Goal: Information Seeking & Learning: Learn about a topic

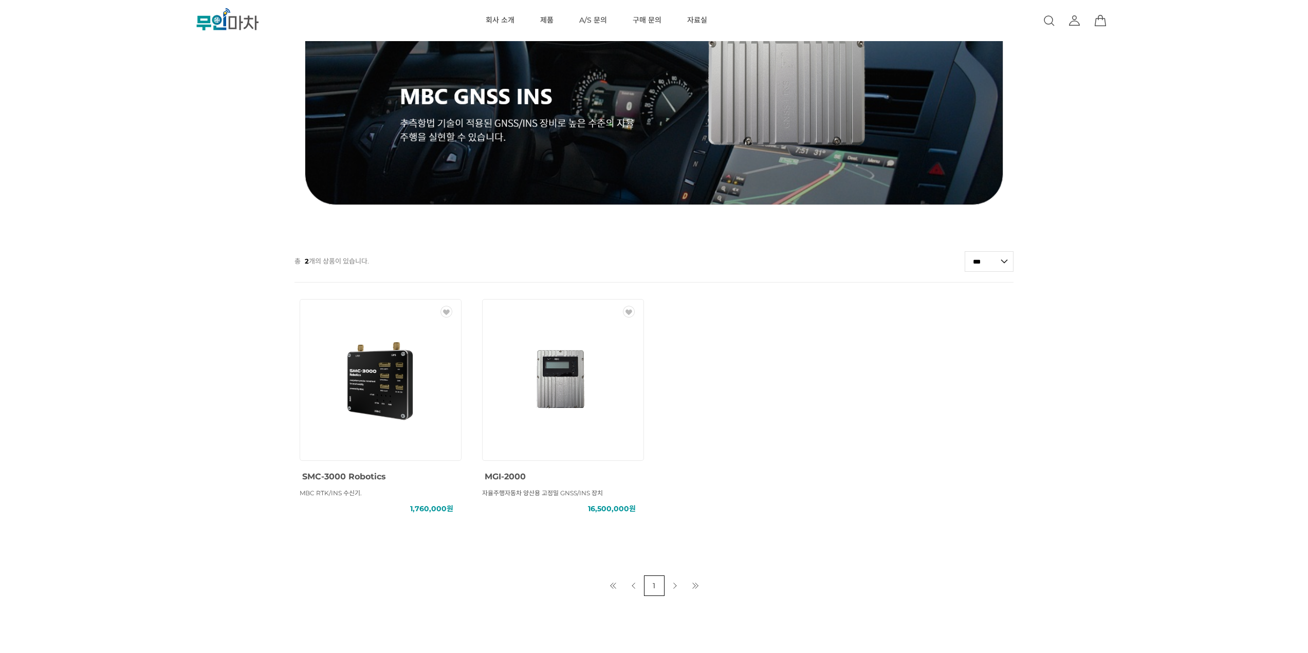
drag, startPoint x: 0, startPoint y: 0, endPoint x: 48, endPoint y: 195, distance: 200.5
drag, startPoint x: 48, startPoint y: 195, endPoint x: 54, endPoint y: 182, distance: 14.0
drag, startPoint x: 54, startPoint y: 182, endPoint x: 107, endPoint y: 60, distance: 133.0
click at [66, 162] on div "MBC GNSS RTK () MBC GNSS INS () MBC GNSS 측량/IoT () ANTENNA () SOLUTION () 총 2 개…" at bounding box center [654, 221] width 1308 height 750
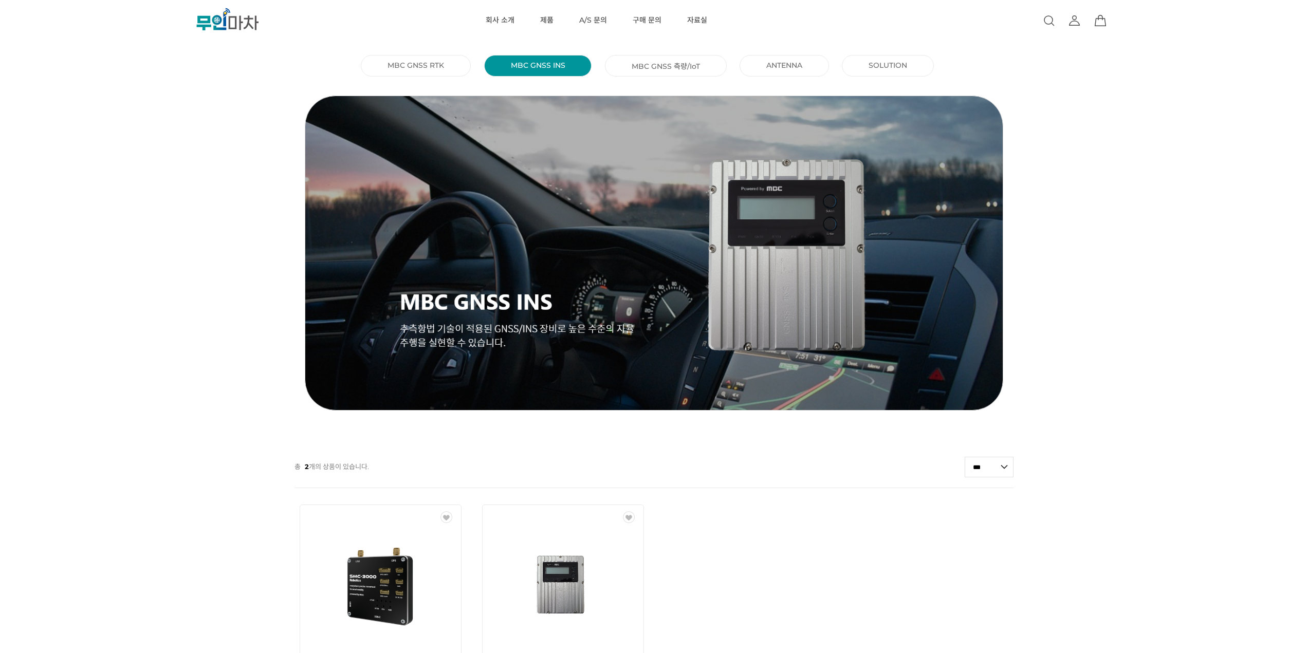
click at [448, 60] on li "MBC GNSS RTK ()" at bounding box center [416, 66] width 110 height 22
click at [444, 67] on li "MBC GNSS RTK ()" at bounding box center [416, 66] width 110 height 22
click at [417, 65] on link "MBC GNSS RTK ()" at bounding box center [415, 65] width 57 height 9
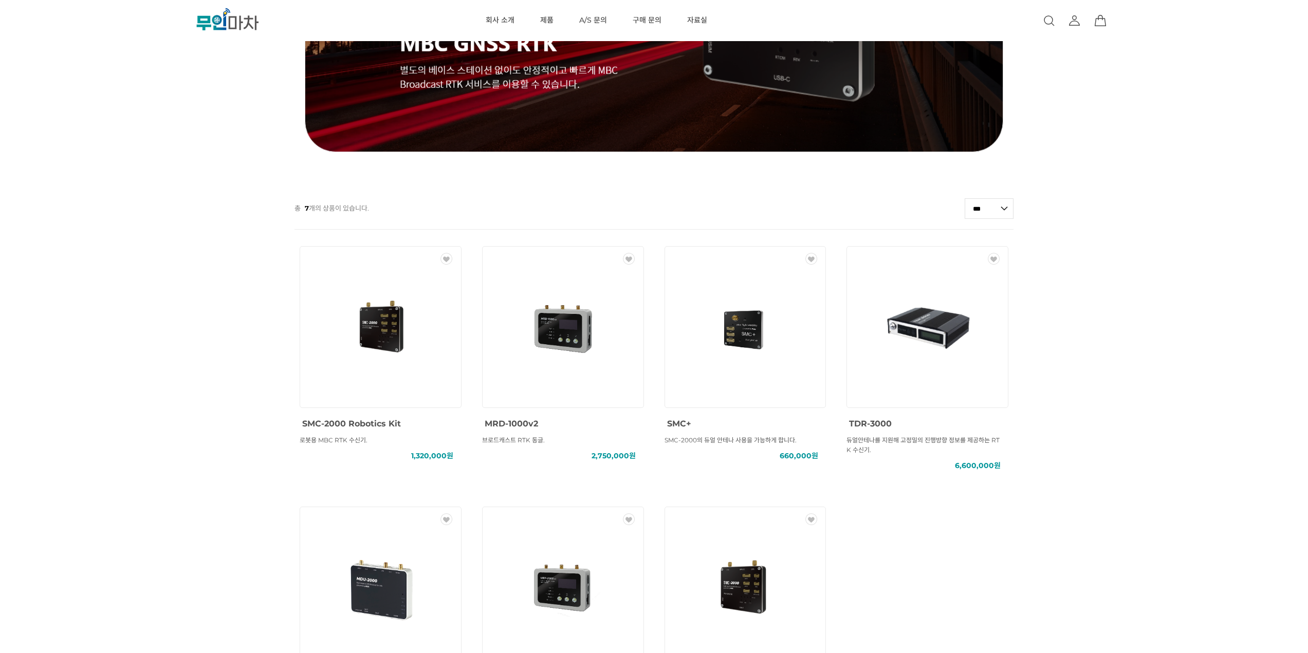
scroll to position [51, 0]
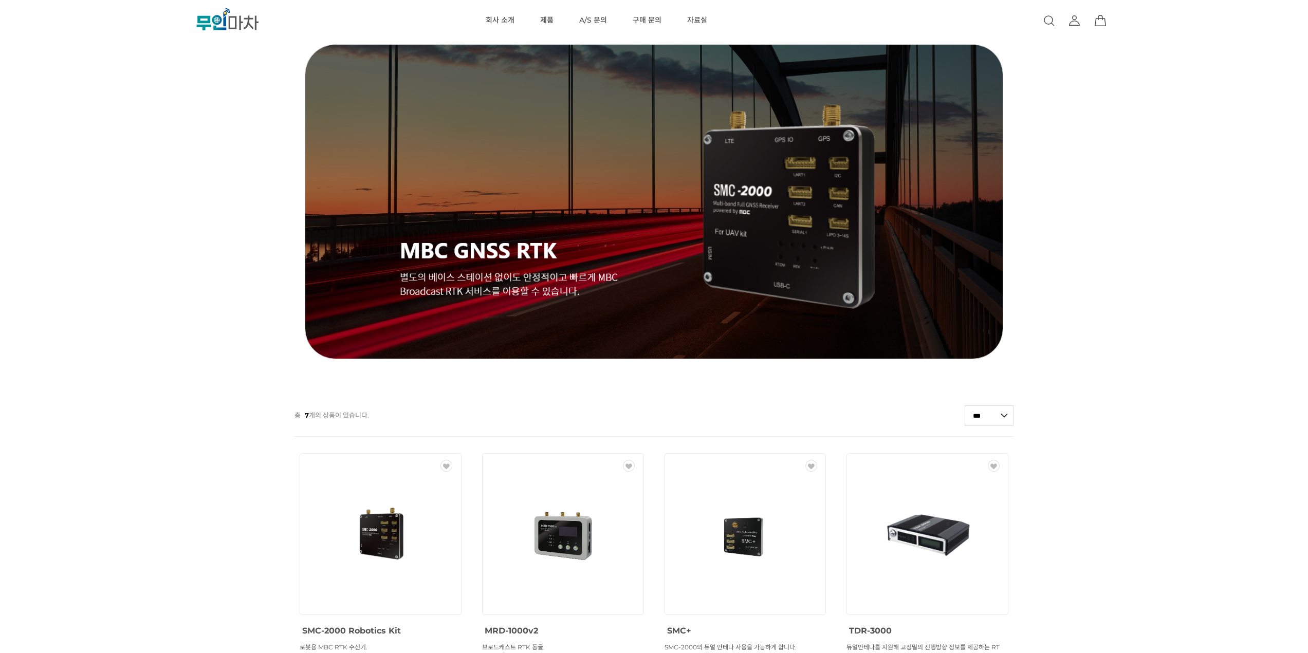
drag, startPoint x: 112, startPoint y: 142, endPoint x: 136, endPoint y: 100, distance: 48.1
click at [116, 113] on div "MBC GNSS RTK () MBC GNSS INS () MBC GNSS 측량/IoT () ANTENNA () SOLUTION () 총 7 개…" at bounding box center [654, 505] width 1308 height 1011
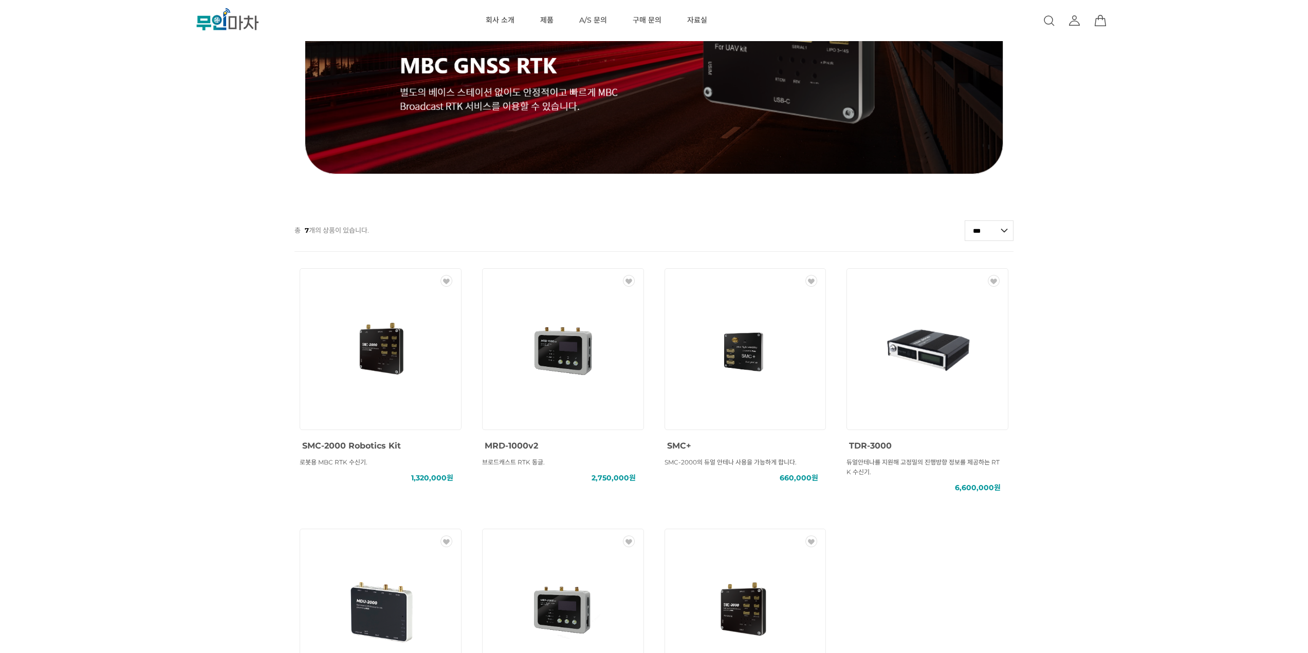
scroll to position [0, 0]
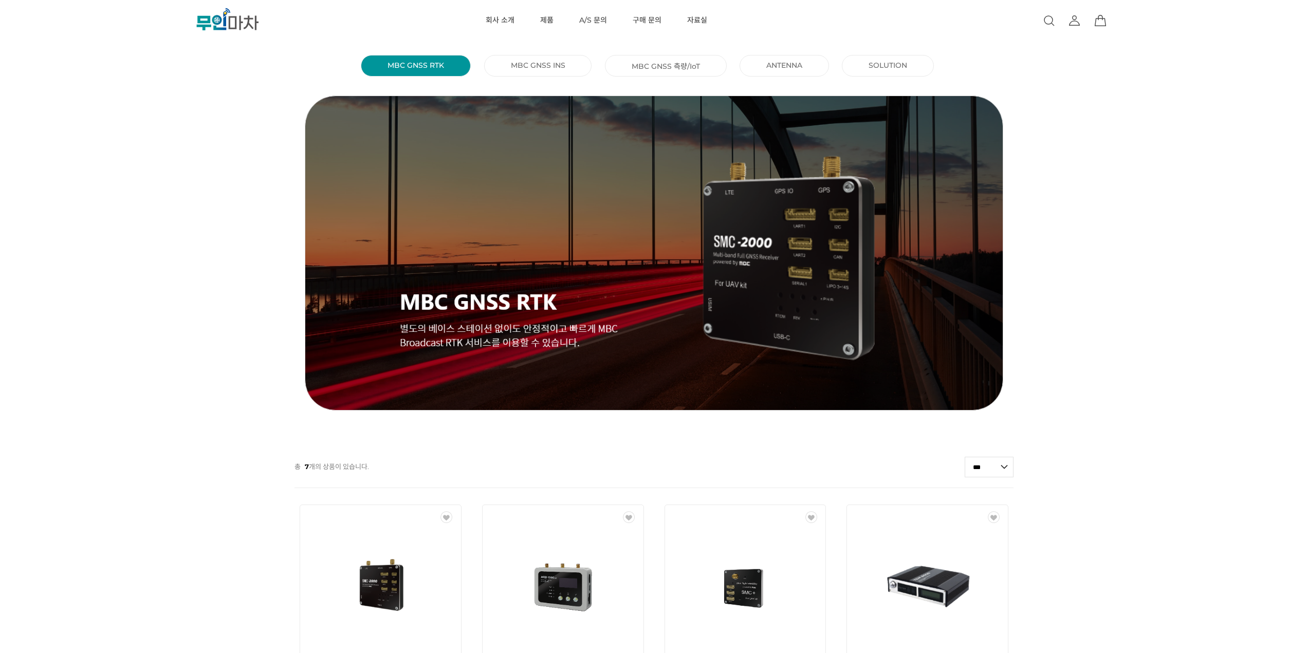
click at [508, 64] on li "MBC GNSS INS ()" at bounding box center [538, 66] width 108 height 22
click at [543, 66] on link "MBC GNSS INS ()" at bounding box center [538, 65] width 54 height 9
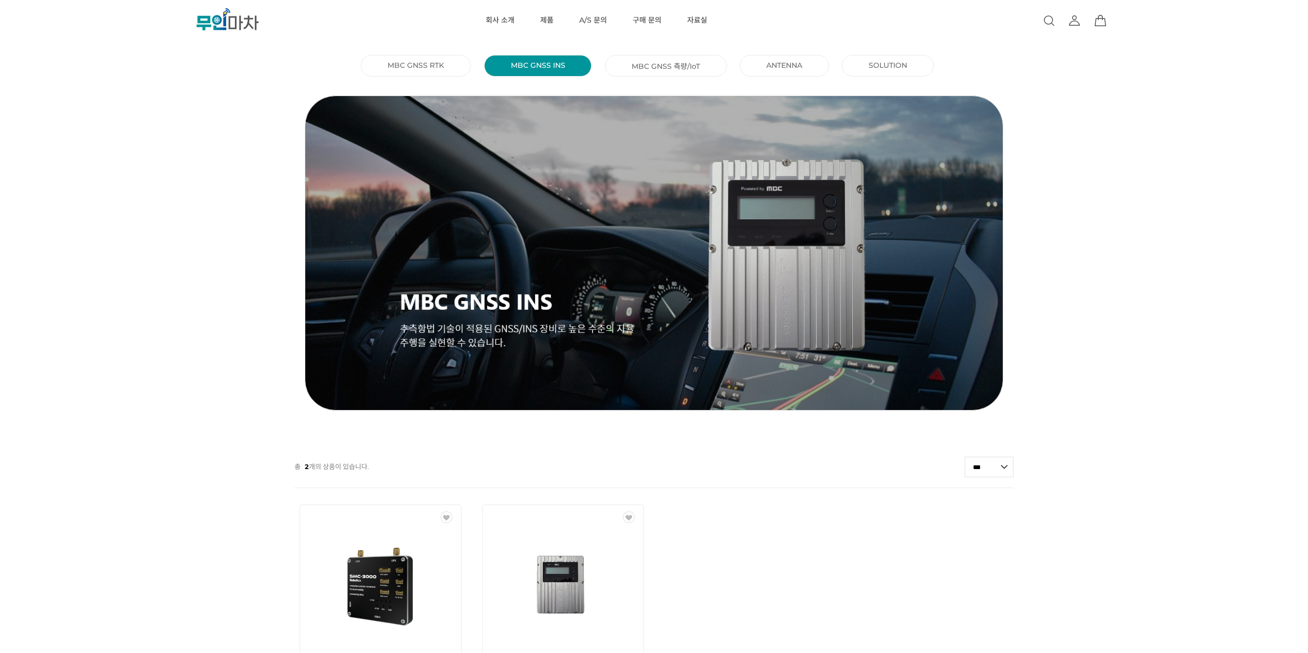
click at [644, 72] on li "MBC GNSS 측량/IoT ()" at bounding box center [666, 66] width 122 height 22
click at [645, 68] on link "MBC GNSS 측량/IoT ()" at bounding box center [665, 66] width 68 height 10
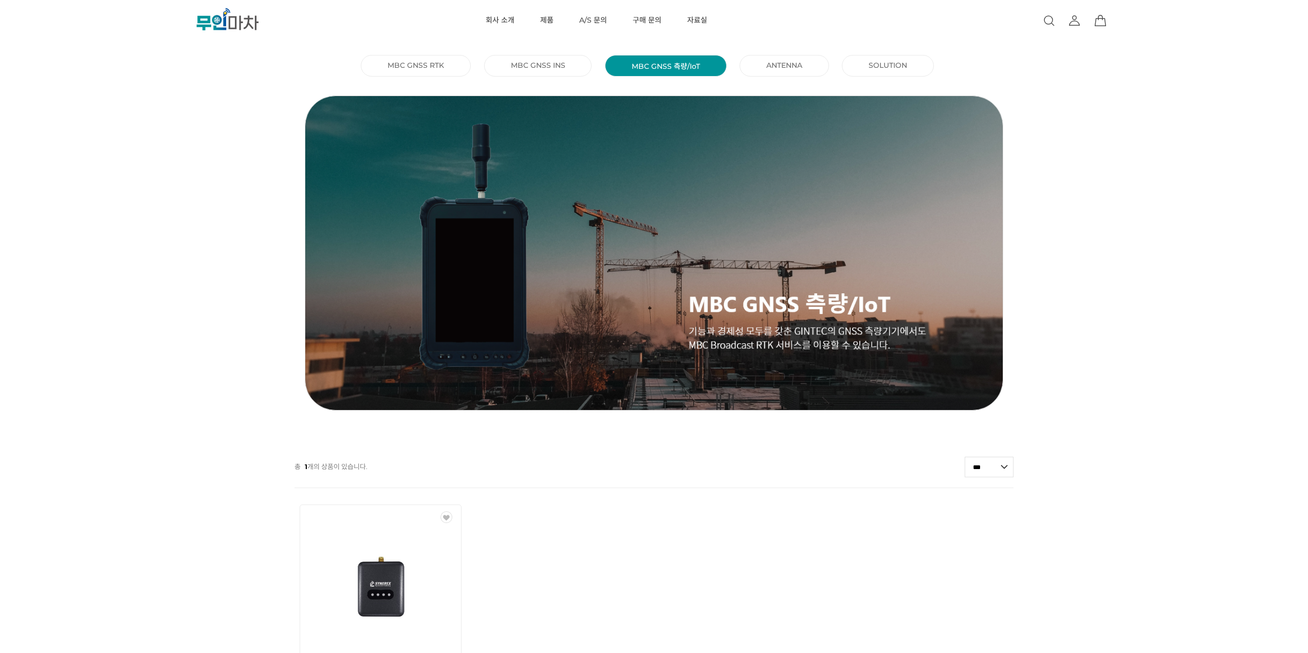
click at [810, 71] on li "ANTENNA ()" at bounding box center [783, 66] width 89 height 22
click at [790, 65] on link "ANTENNA ()" at bounding box center [784, 65] width 36 height 9
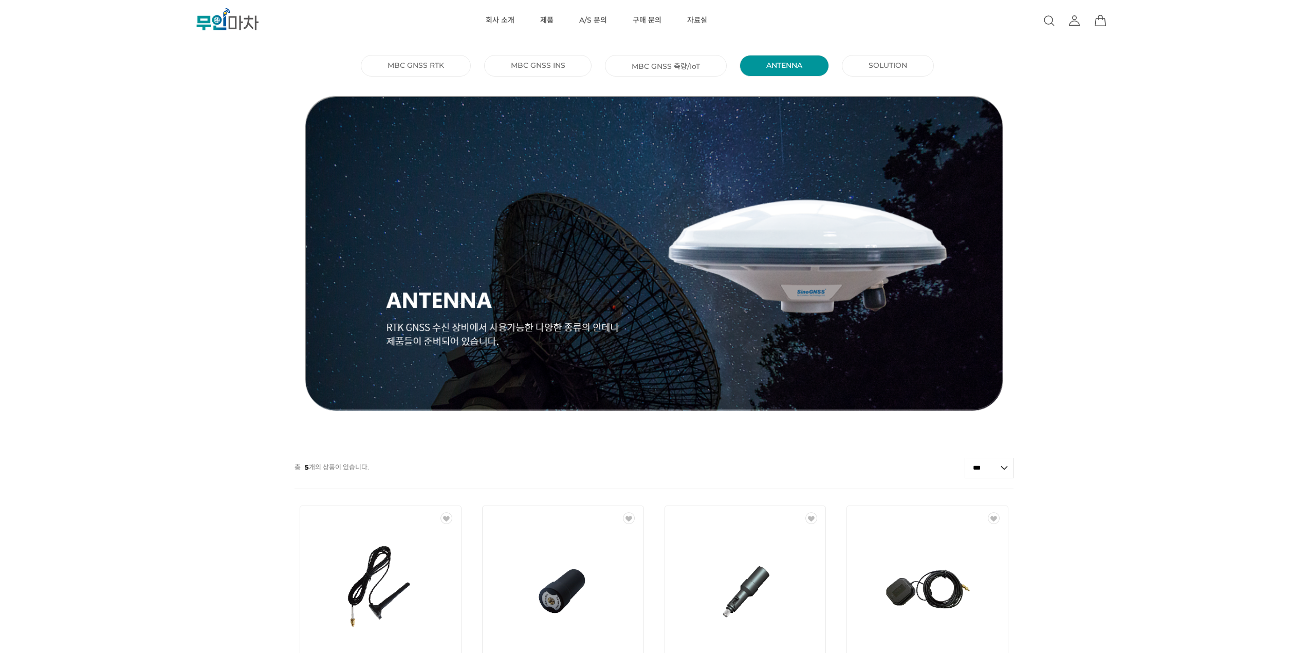
click at [888, 69] on link "SOLUTION ()" at bounding box center [887, 65] width 39 height 9
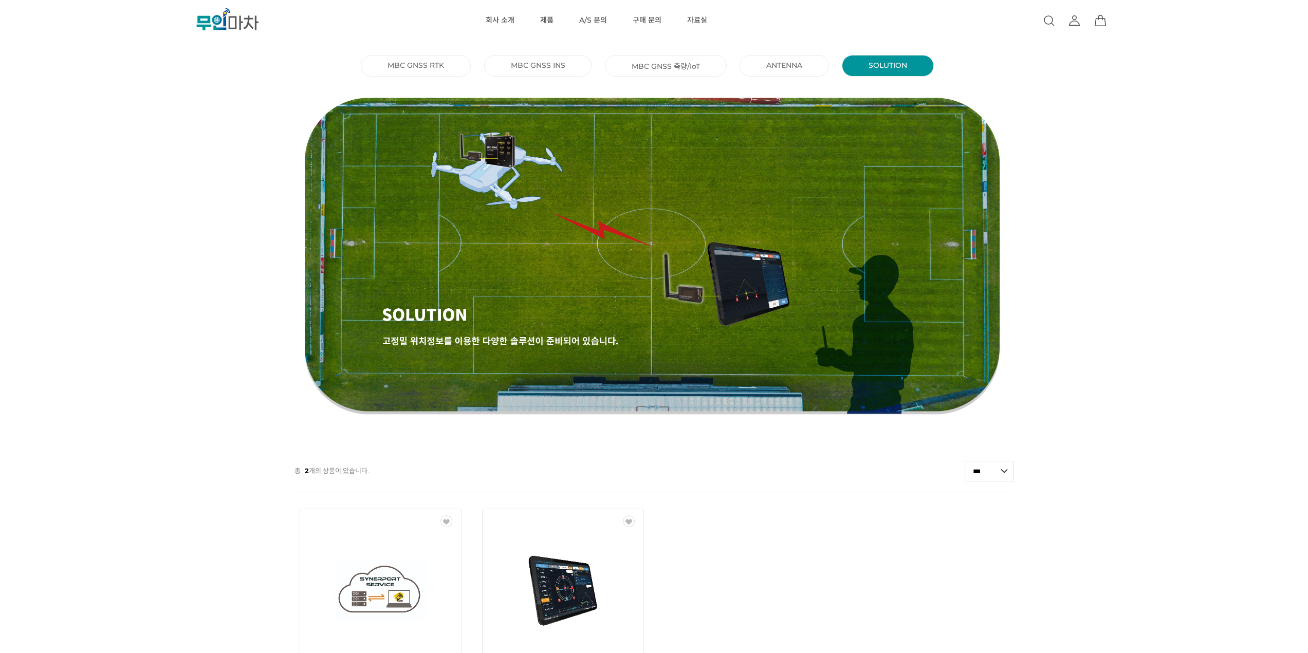
click at [397, 69] on link "MBC GNSS RTK ()" at bounding box center [415, 65] width 57 height 9
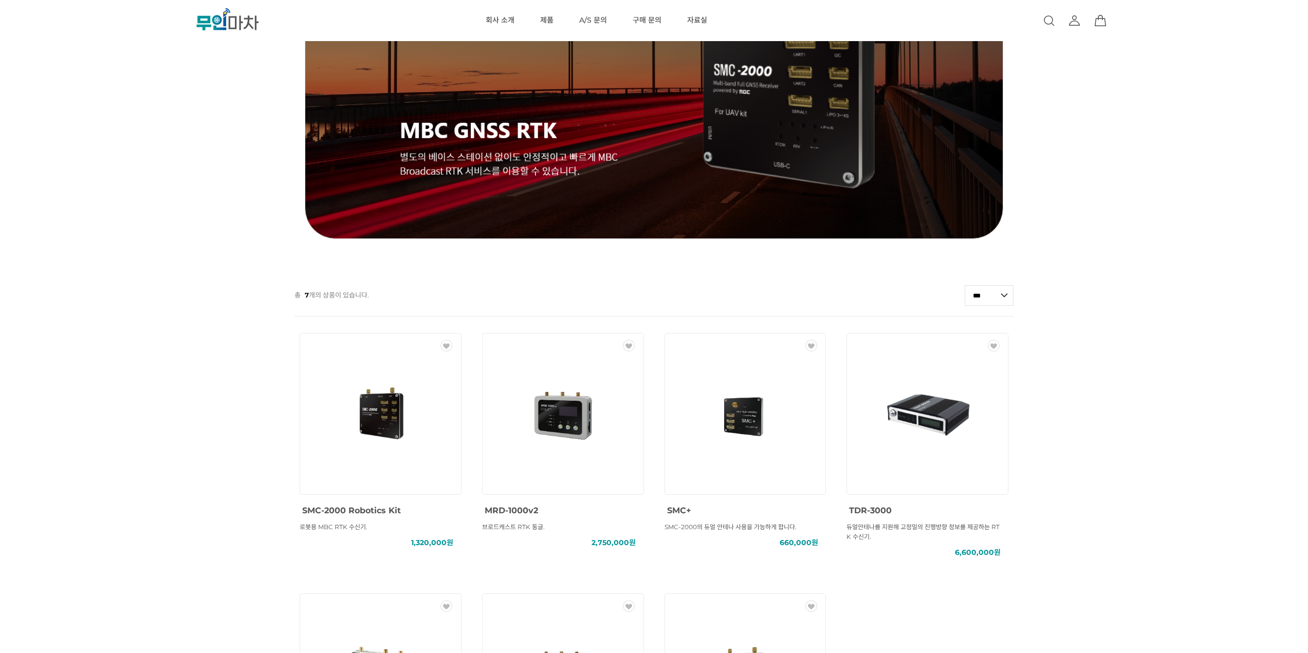
scroll to position [257, 0]
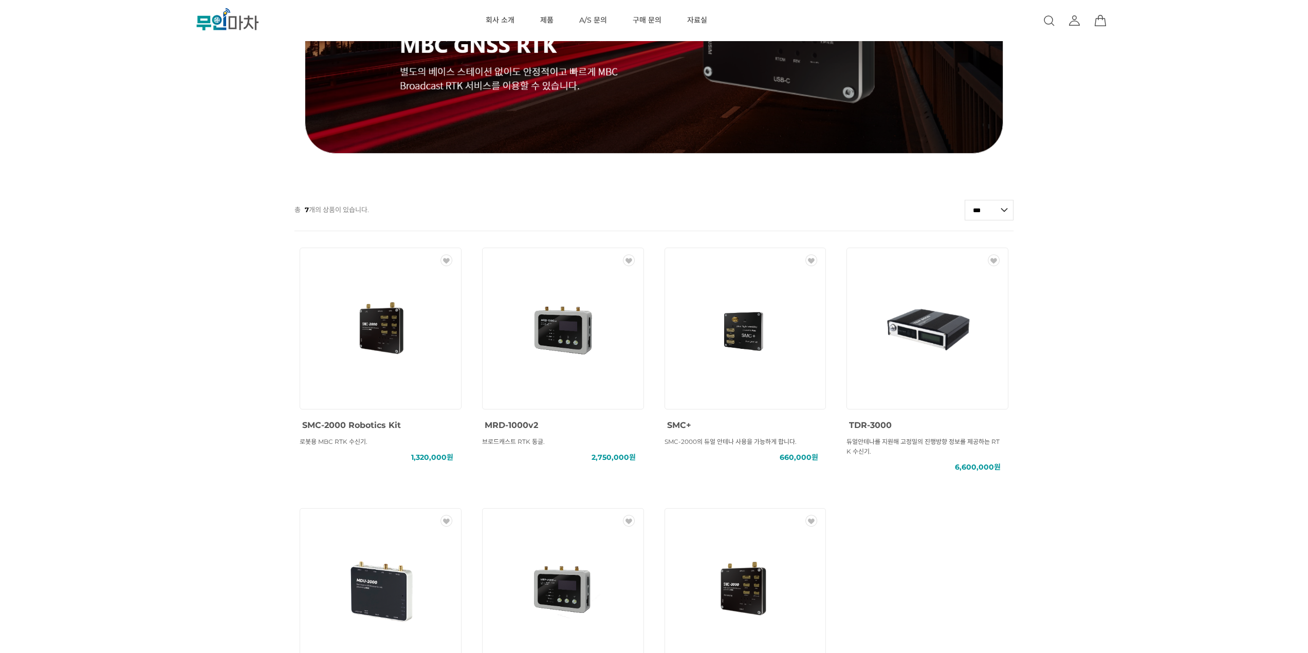
drag, startPoint x: 59, startPoint y: 208, endPoint x: 67, endPoint y: 191, distance: 19.1
click at [67, 191] on div at bounding box center [654, 189] width 1308 height 21
drag, startPoint x: 139, startPoint y: 139, endPoint x: 141, endPoint y: 114, distance: 25.8
click at [141, 114] on div "MBC GNSS RTK () MBC GNSS INS () MBC GNSS 측량/IoT () ANTENNA () SOLUTION () 총 7 개…" at bounding box center [654, 299] width 1308 height 1011
click at [346, 324] on img at bounding box center [380, 329] width 92 height 92
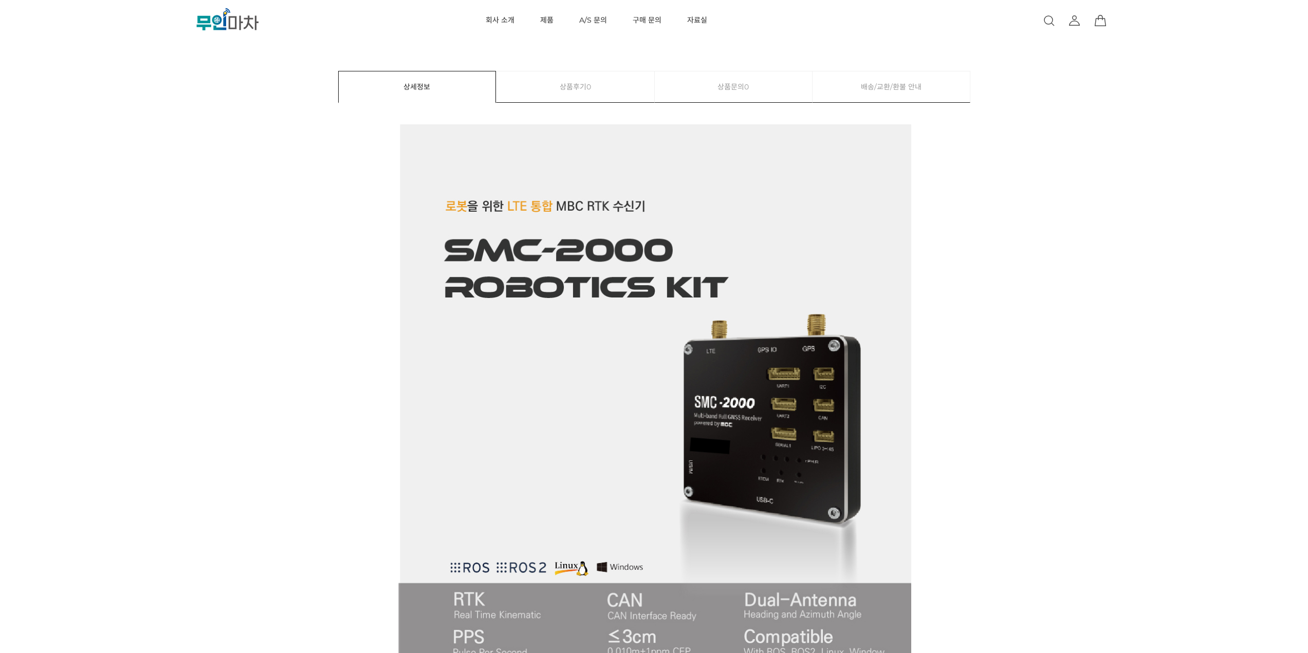
scroll to position [719, 0]
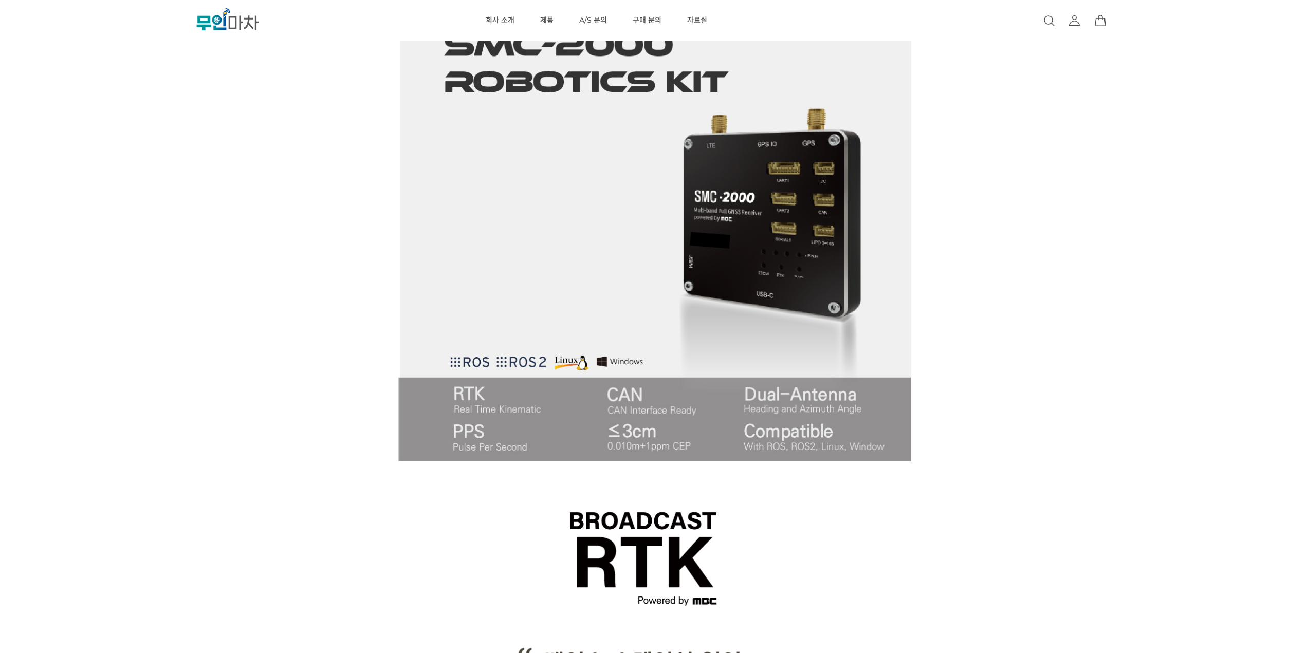
drag, startPoint x: 191, startPoint y: 250, endPoint x: 11, endPoint y: 288, distance: 183.8
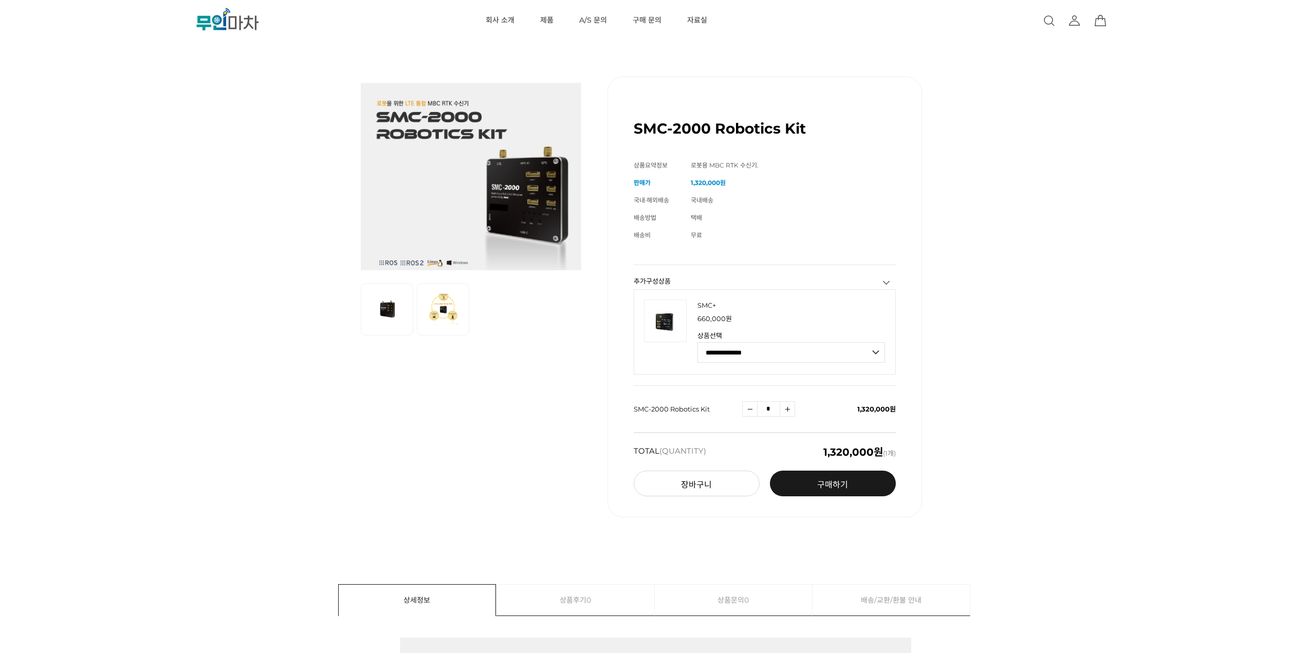
scroll to position [0, 0]
drag, startPoint x: 196, startPoint y: 174, endPoint x: 199, endPoint y: 151, distance: 22.8
click at [199, 151] on div "이전 리스트 1번째 리스트 2번째 리스트 다음 리스트 SMC-2000 Robotics Kit (해외배송 가능상품) 기본 정보 상품명" at bounding box center [653, 297] width 1177 height 492
click at [555, 50] on link "MBC GNSS RTK" at bounding box center [575, 55] width 84 height 17
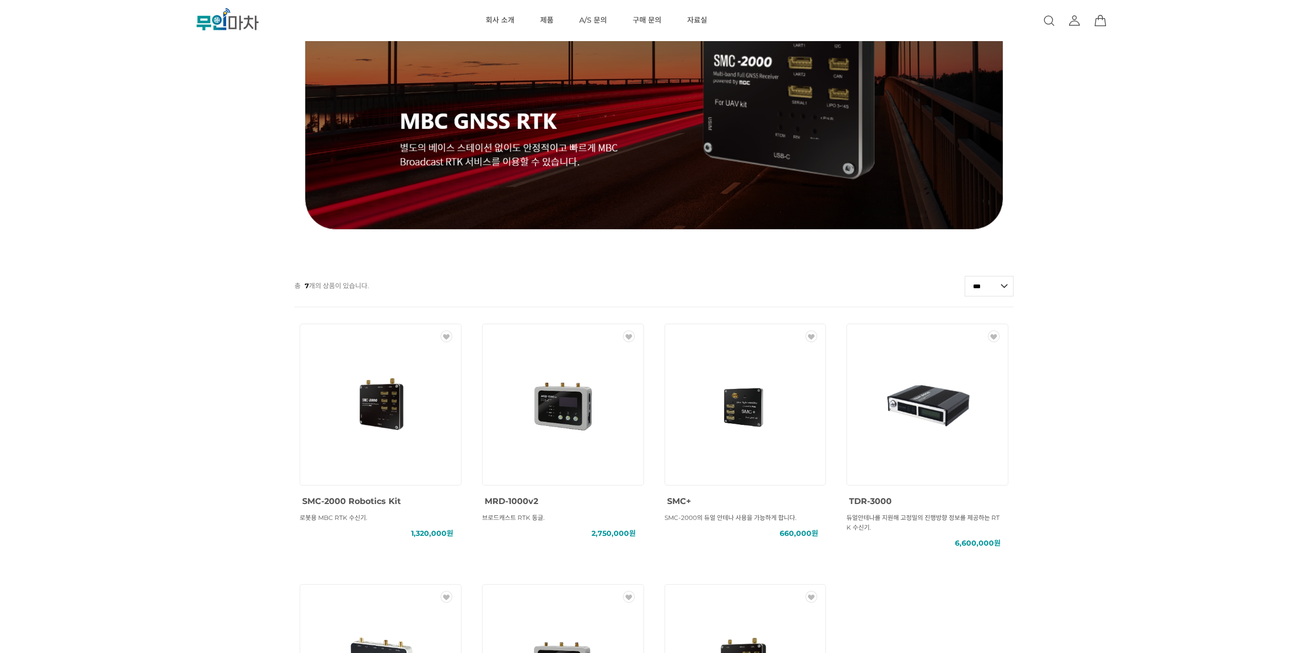
scroll to position [257, 0]
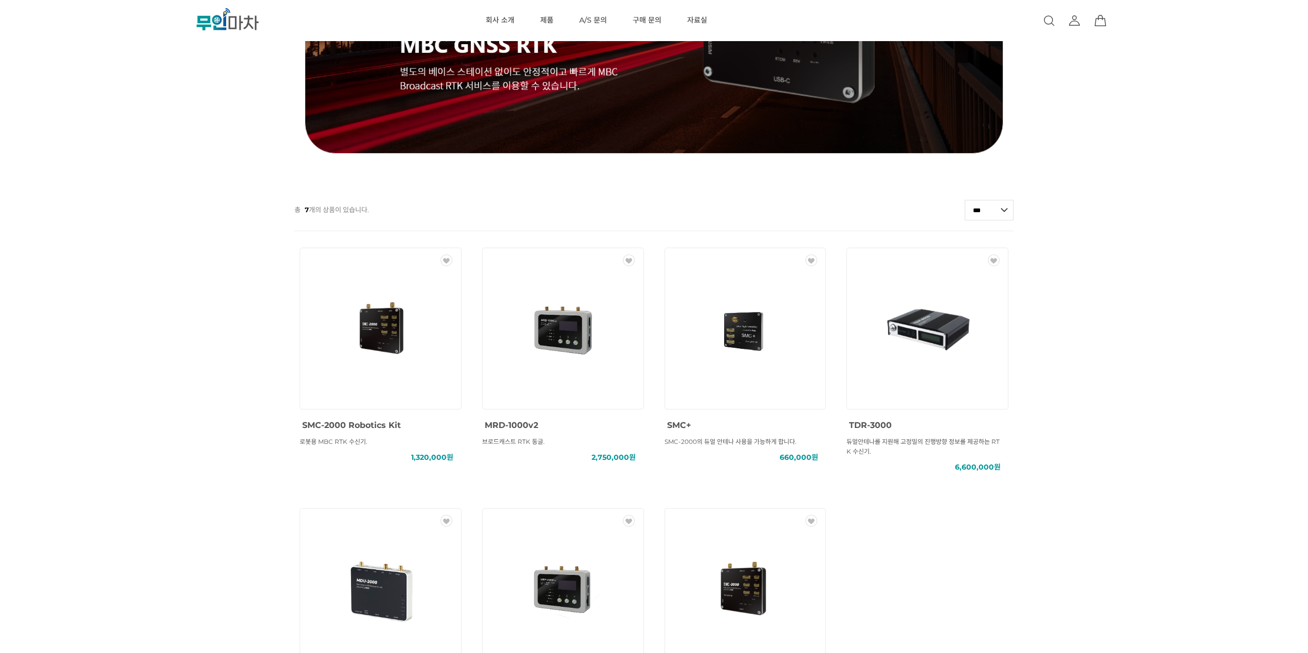
drag, startPoint x: 236, startPoint y: 161, endPoint x: 228, endPoint y: 144, distance: 18.8
click at [228, 144] on div "MBC GNSS RTK () MBC GNSS INS () MBC GNSS 측량/IoT () ANTENNA () SOLUTION () 총 7 개…" at bounding box center [654, 299] width 1308 height 1011
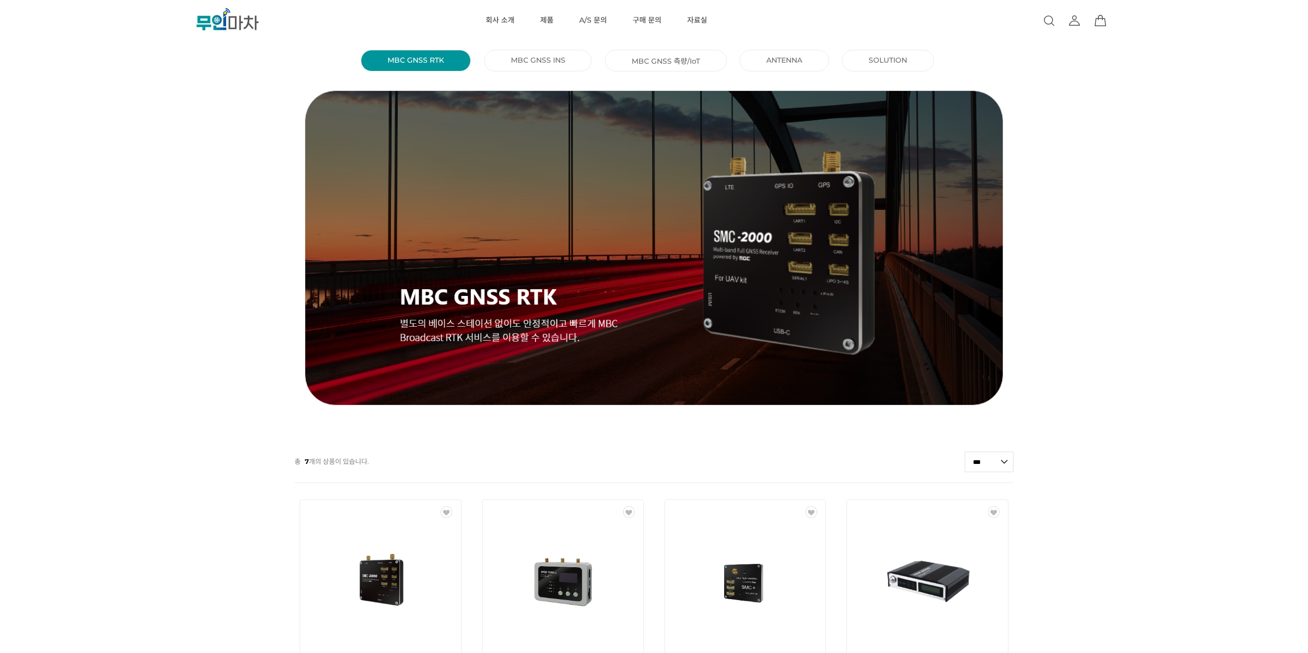
scroll to position [0, 0]
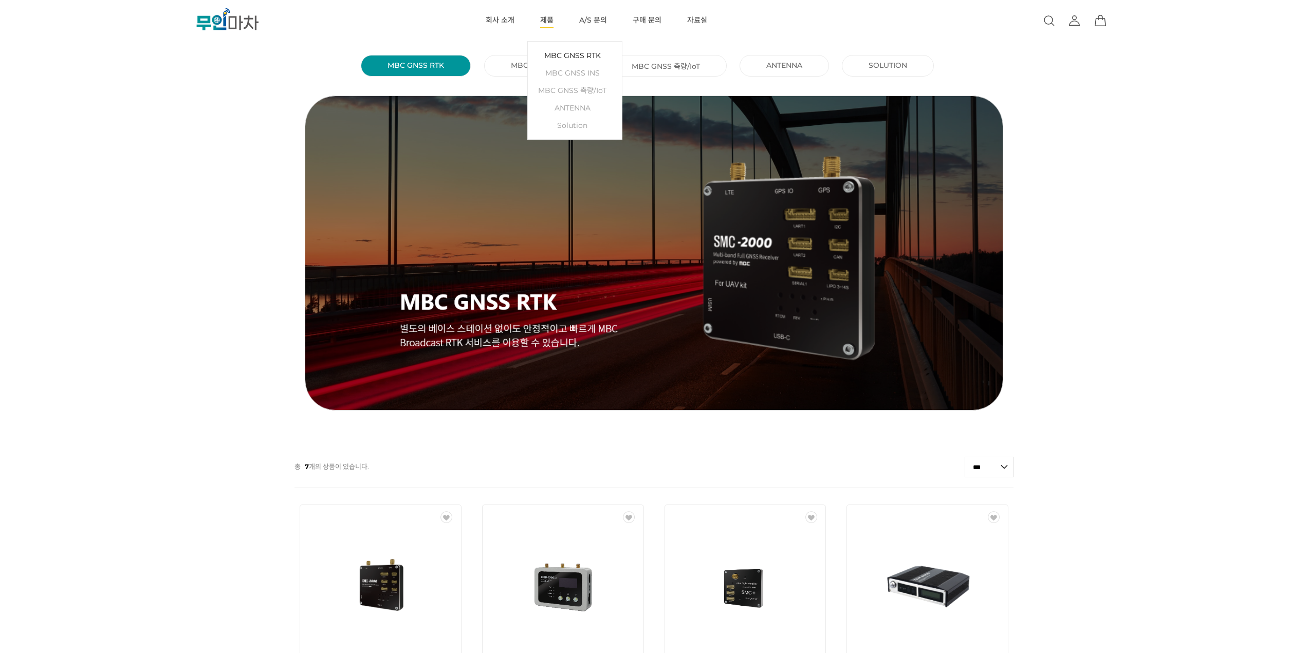
click at [567, 53] on link "MBC GNSS RTK" at bounding box center [575, 55] width 84 height 17
click at [558, 50] on link "MBC GNSS RTK" at bounding box center [575, 55] width 84 height 17
